Goal: Find specific page/section: Find specific page/section

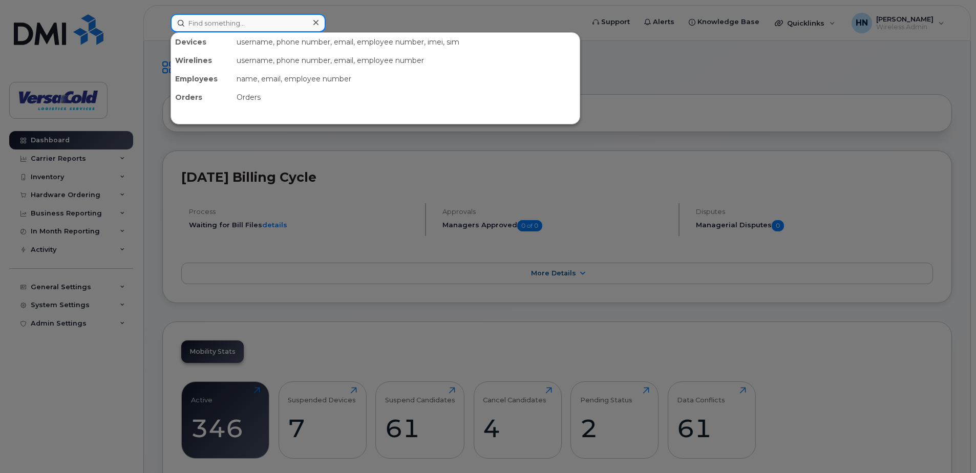
click at [261, 26] on input at bounding box center [248, 23] width 155 height 18
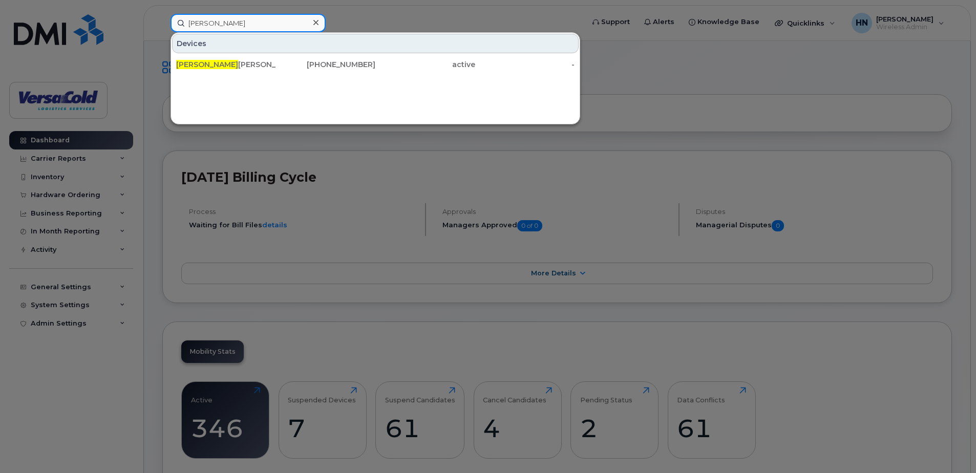
type input "[PERSON_NAME]"
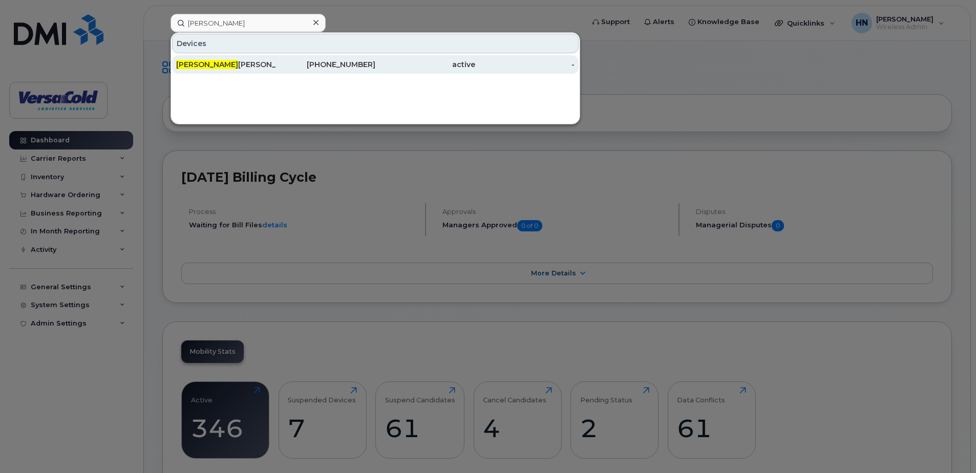
click at [481, 69] on div "-" at bounding box center [525, 64] width 100 height 10
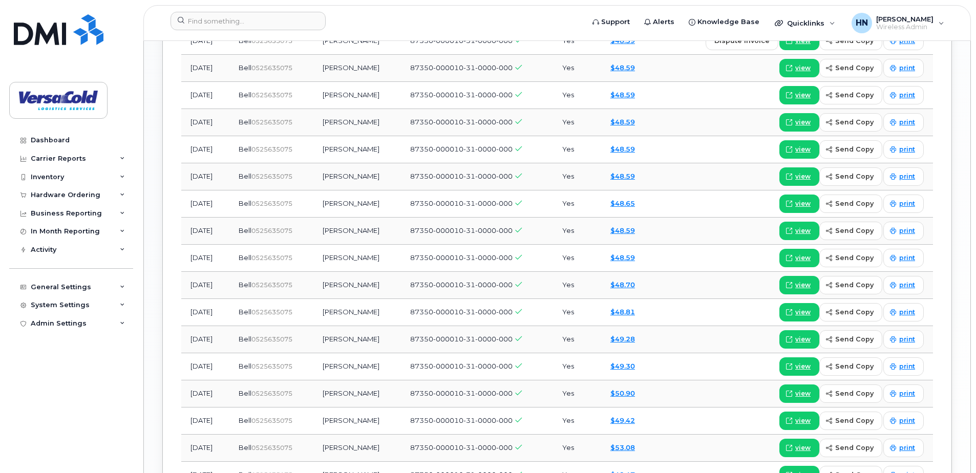
scroll to position [768, 0]
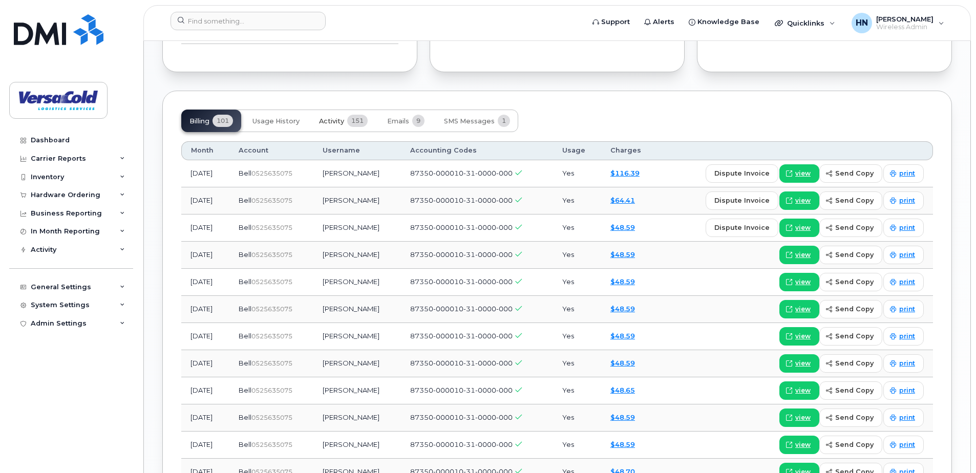
click at [338, 121] on span "Activity" at bounding box center [331, 121] width 25 height 8
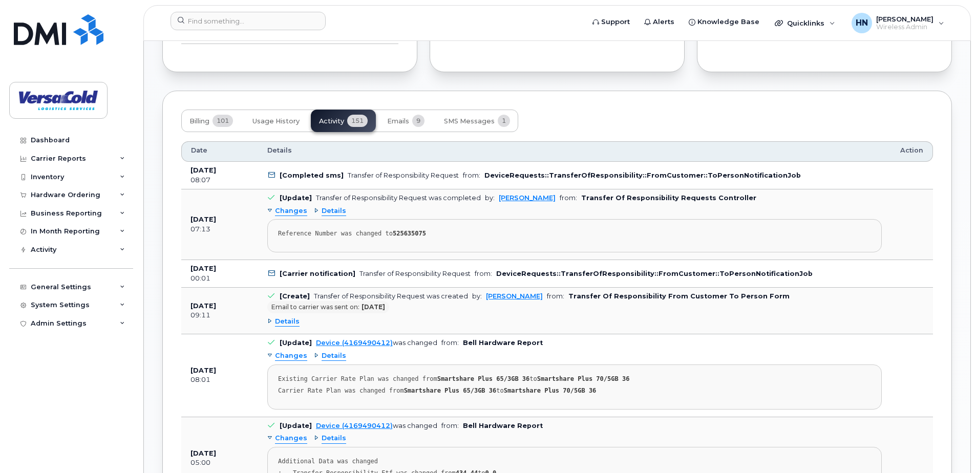
click at [325, 210] on span "Details" at bounding box center [334, 211] width 25 height 10
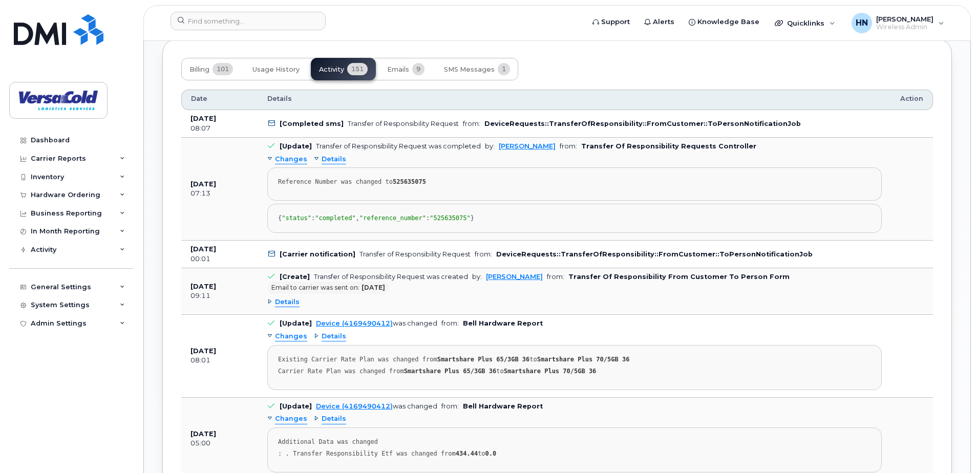
scroll to position [870, 0]
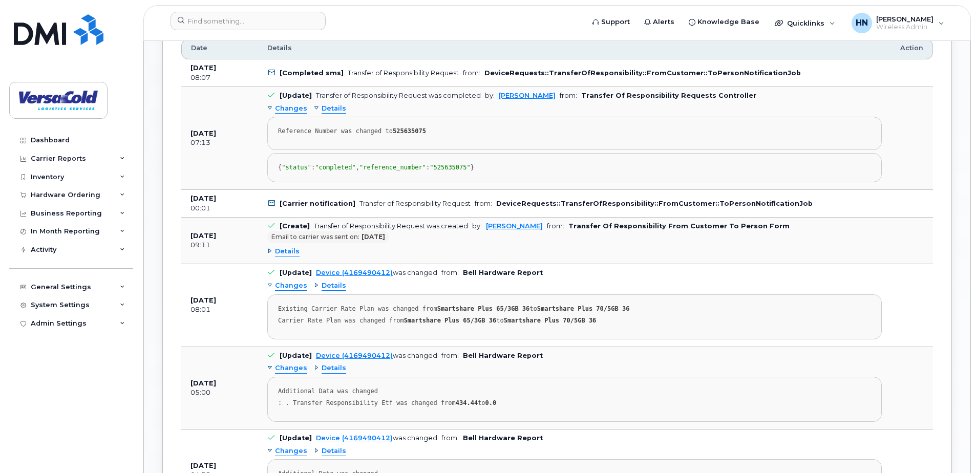
click at [289, 257] on span "Details" at bounding box center [287, 252] width 25 height 10
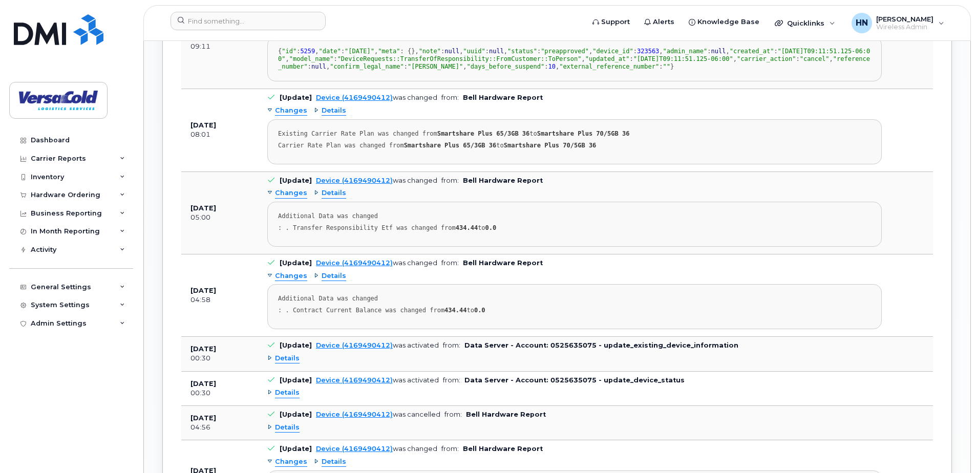
scroll to position [1127, 0]
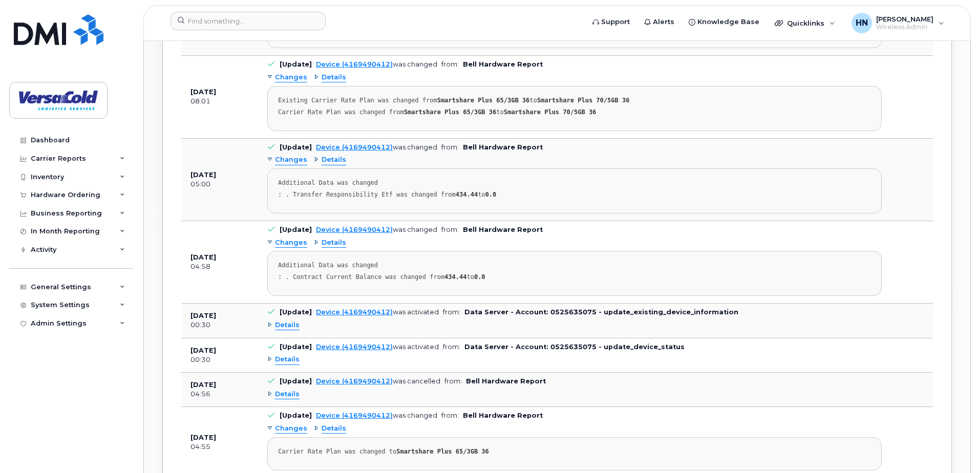
click at [331, 82] on span "Details" at bounding box center [334, 78] width 25 height 10
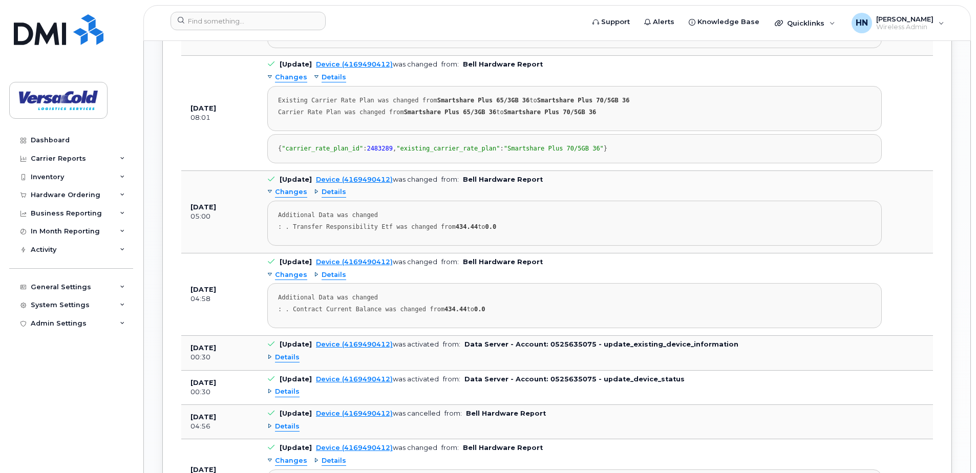
click at [331, 82] on span "Details" at bounding box center [334, 78] width 25 height 10
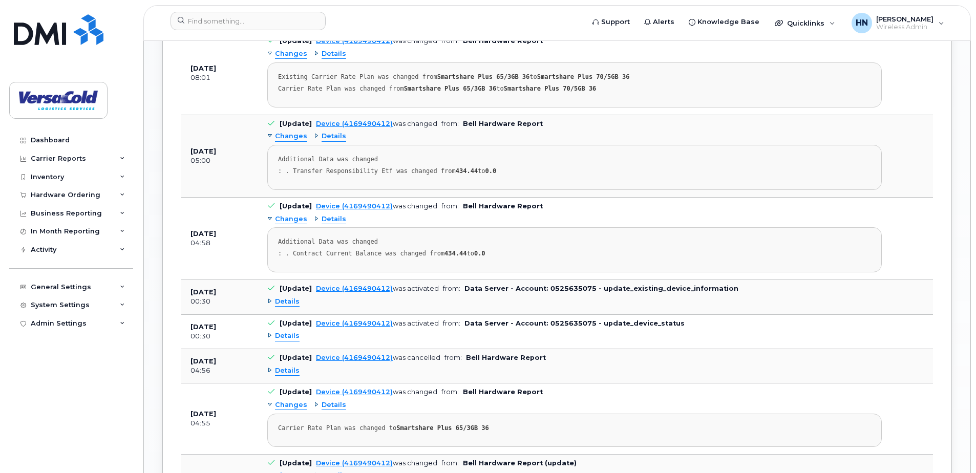
scroll to position [1178, 0]
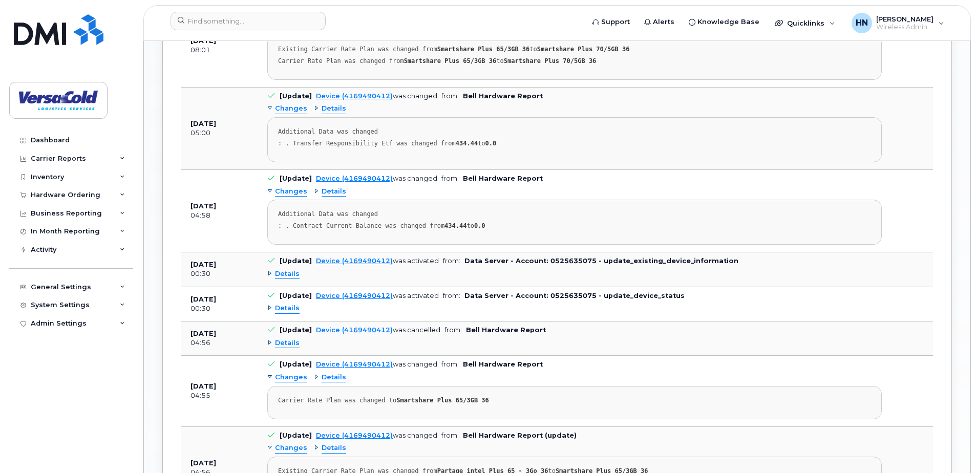
click at [333, 114] on span "Details" at bounding box center [334, 109] width 25 height 10
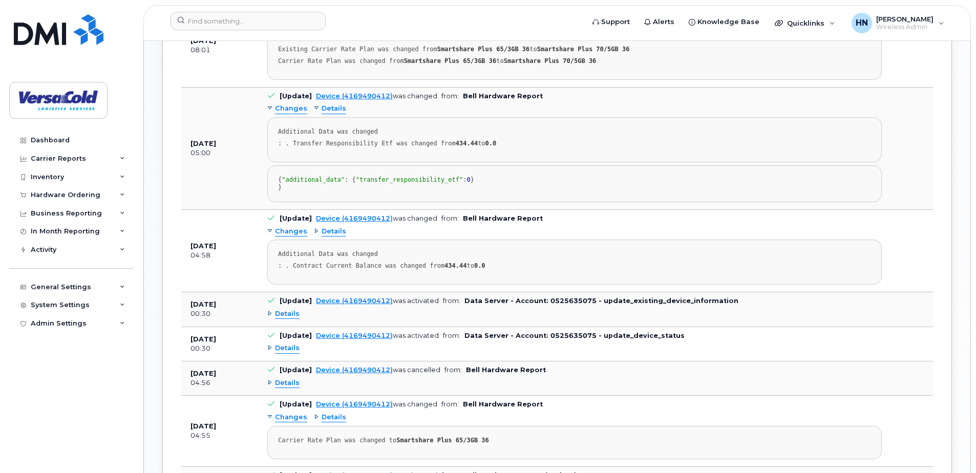
click at [333, 114] on span "Details" at bounding box center [334, 109] width 25 height 10
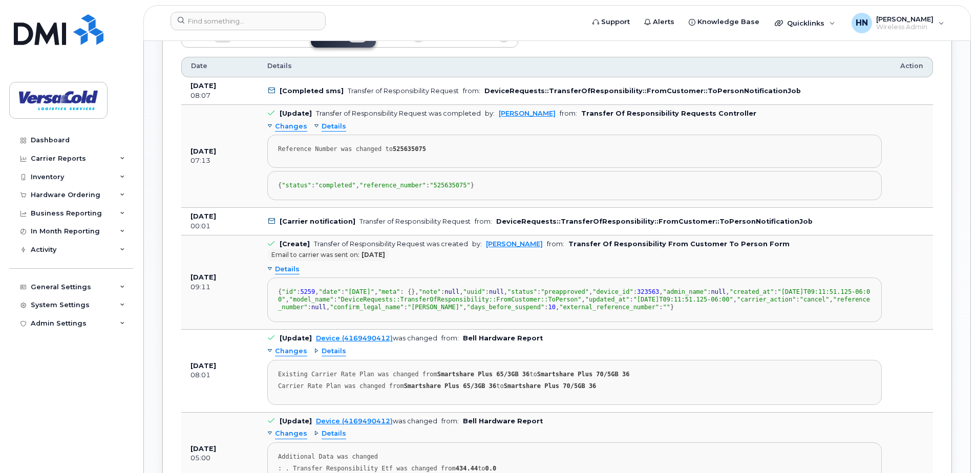
scroll to position [858, 0]
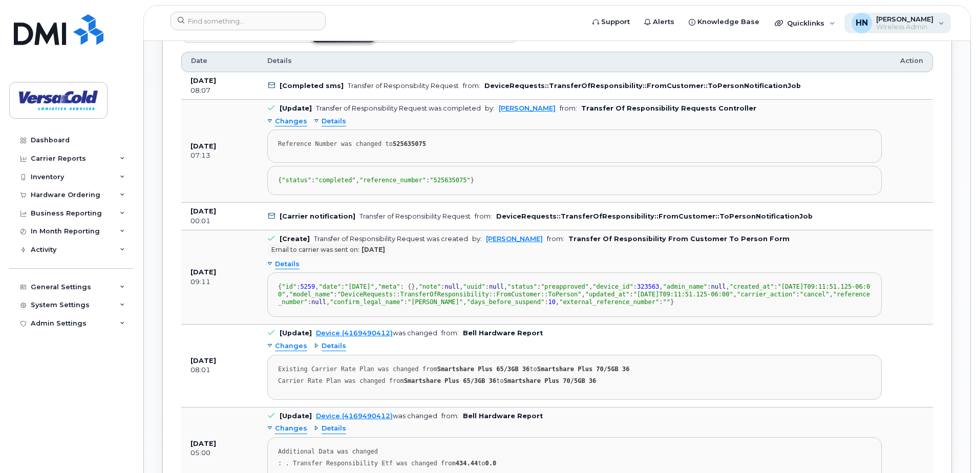
click at [931, 22] on span "[PERSON_NAME]" at bounding box center [904, 19] width 57 height 8
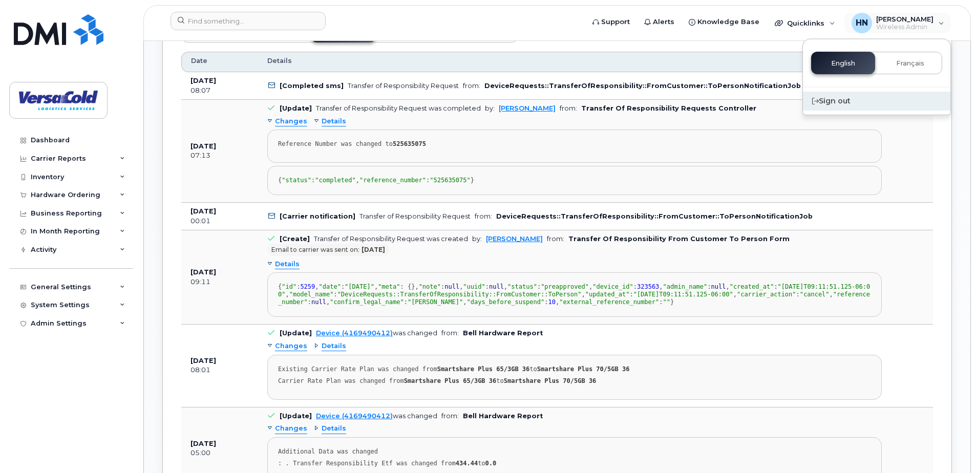
click at [838, 100] on div "Sign out" at bounding box center [876, 101] width 147 height 19
